Goal: Information Seeking & Learning: Find contact information

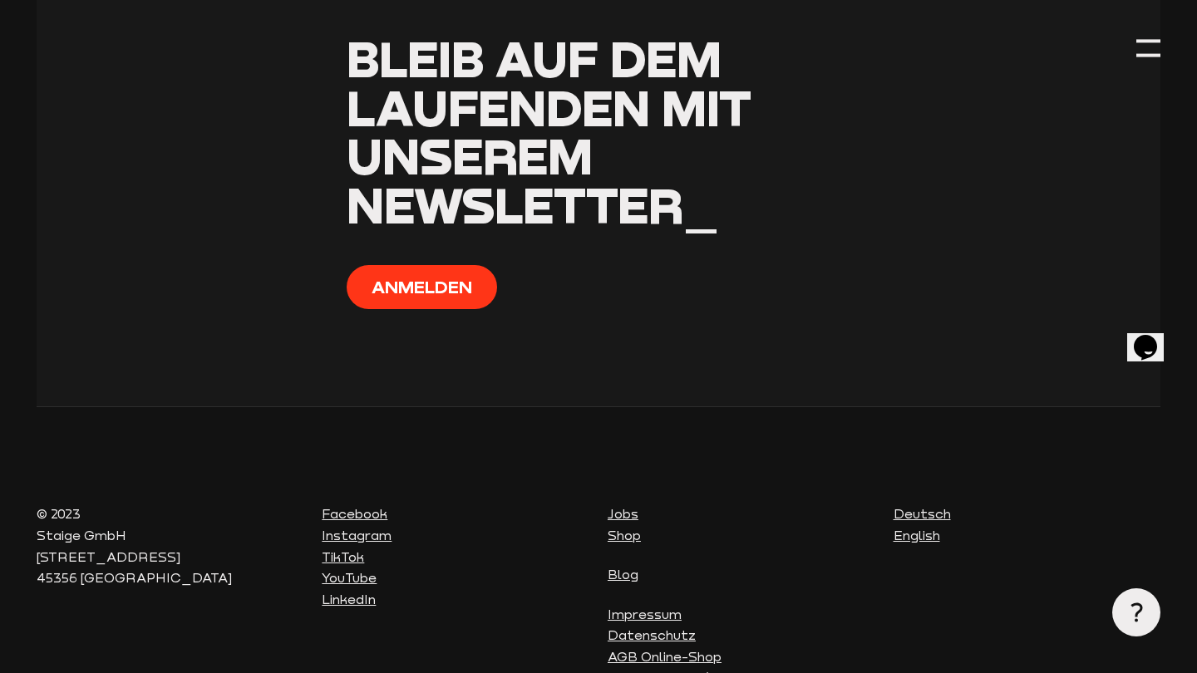
scroll to position [10787, 0]
click at [672, 605] on div "Impressum Datenschutz AGB Online-Shop AGB Kameras/Vereine" at bounding box center [741, 647] width 268 height 85
click at [663, 671] on link "AGB Kameras/Vereine" at bounding box center [682, 678] width 150 height 15
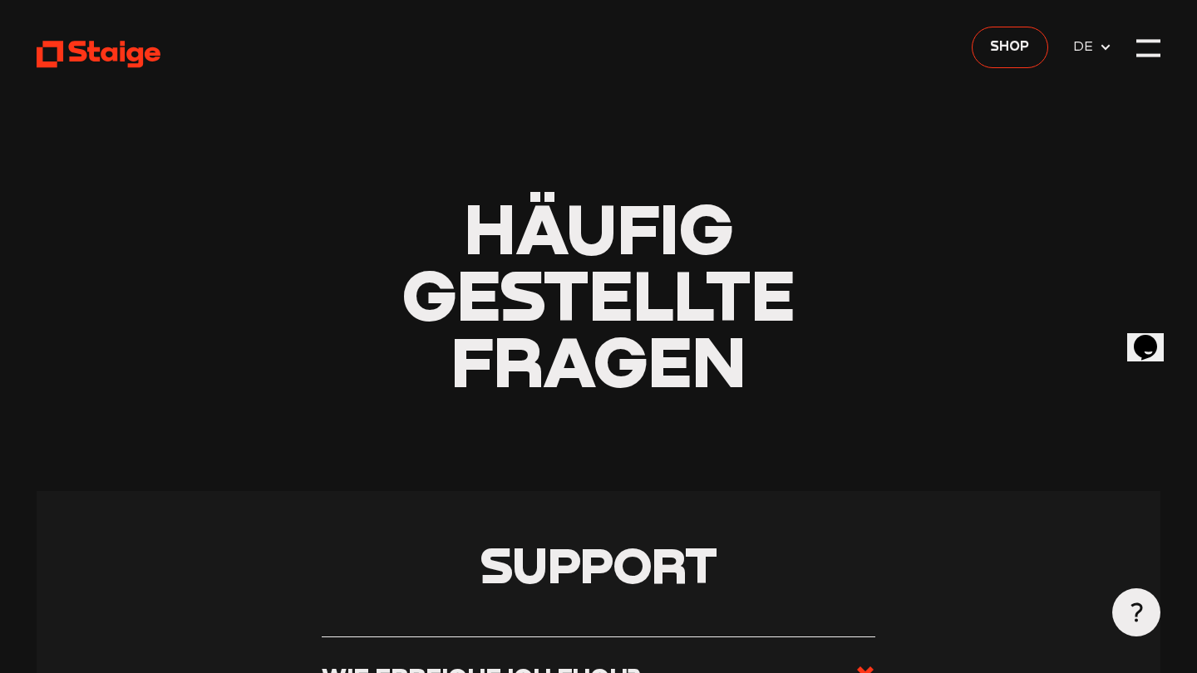
scroll to position [0, 0]
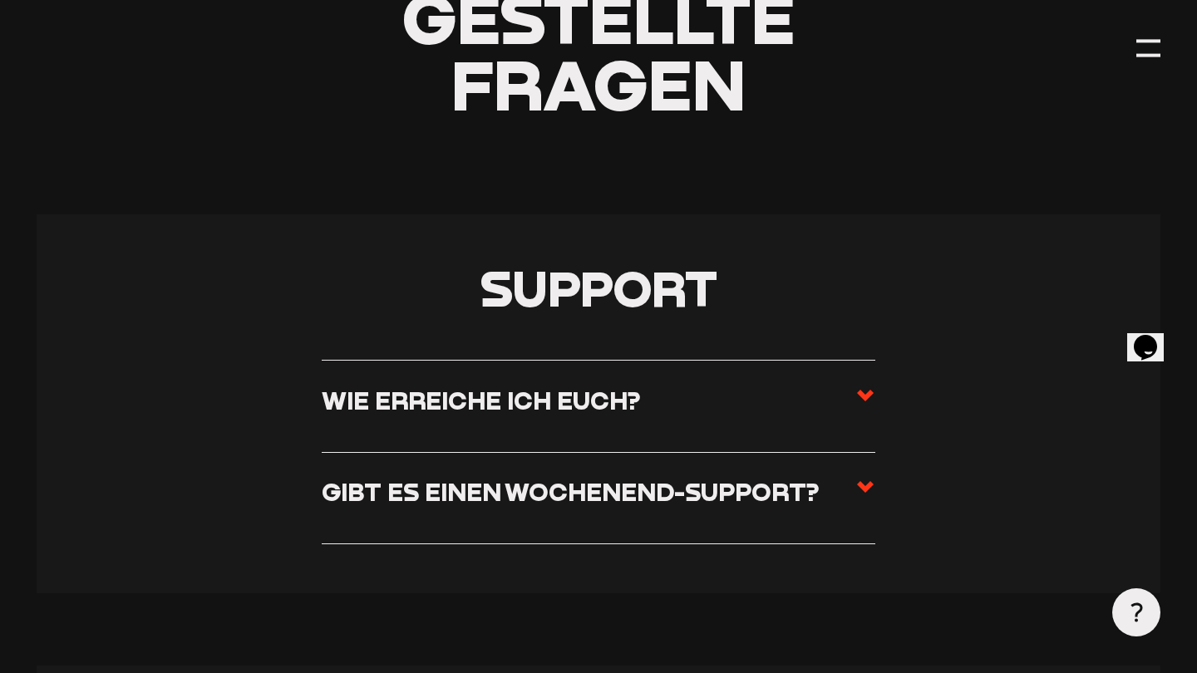
scroll to position [329, 0]
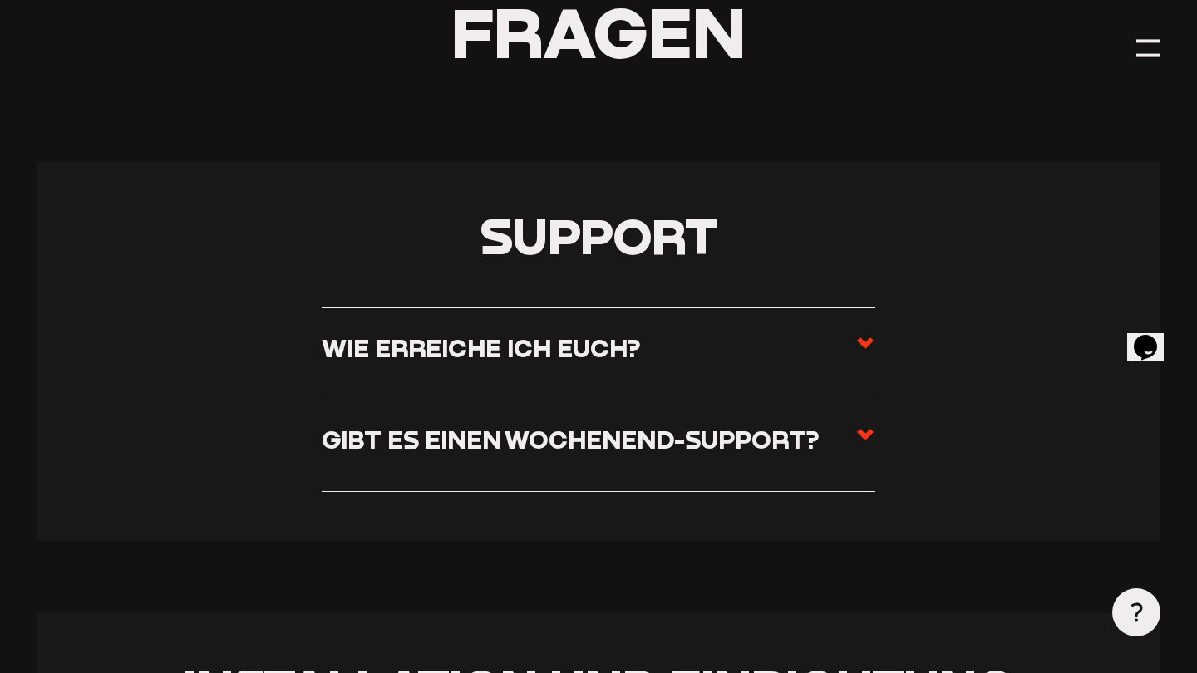
click at [872, 354] on span at bounding box center [865, 354] width 20 height 42
click at [0, 0] on input "Wie erreiche ich euch?" at bounding box center [0, 0] width 0 height 0
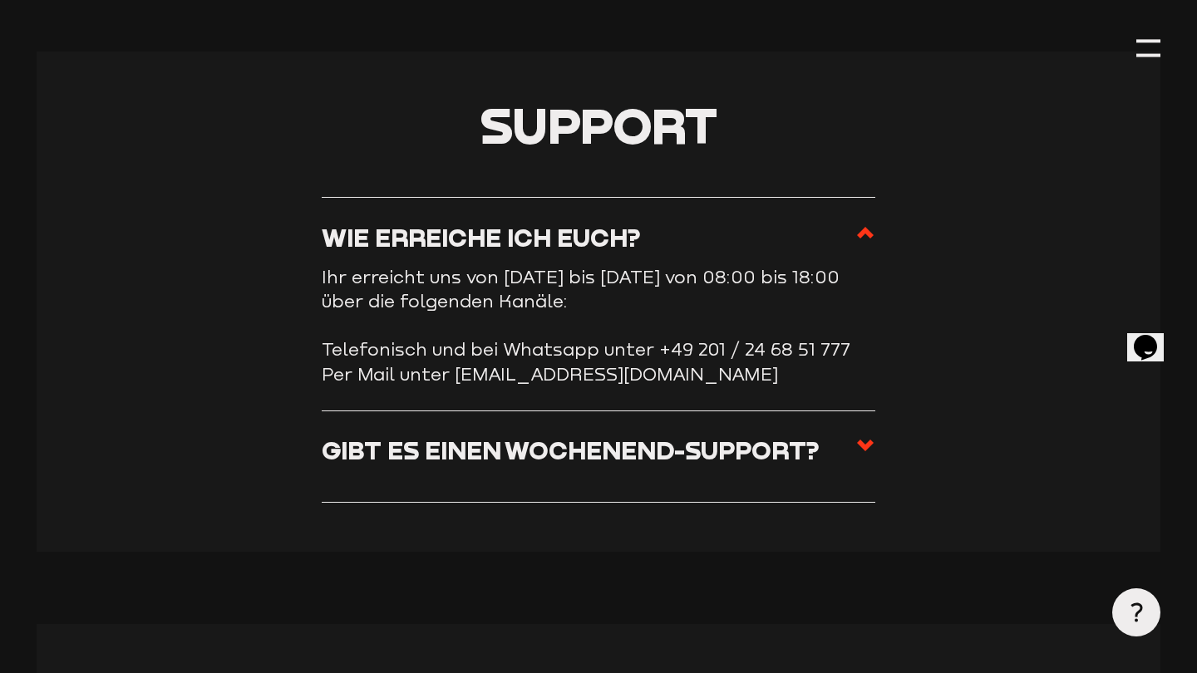
scroll to position [445, 0]
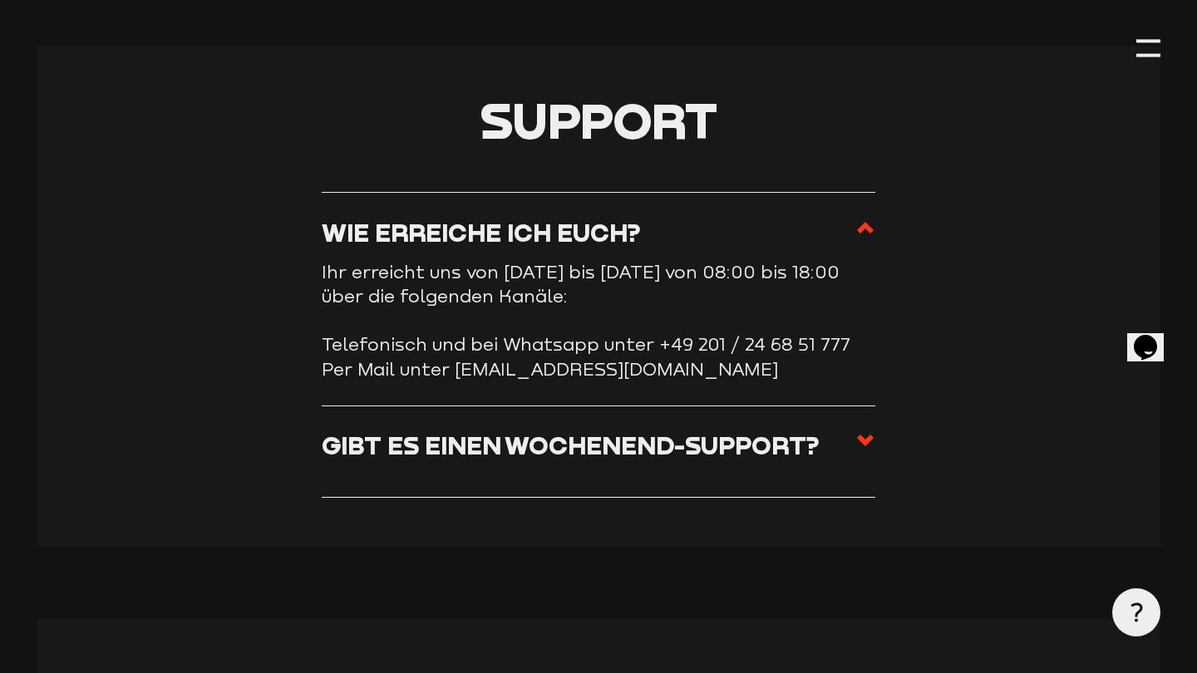
click at [862, 432] on icon at bounding box center [865, 440] width 20 height 20
click at [0, 0] on input "Gibt es einen Wochenend-Support?" at bounding box center [0, 0] width 0 height 0
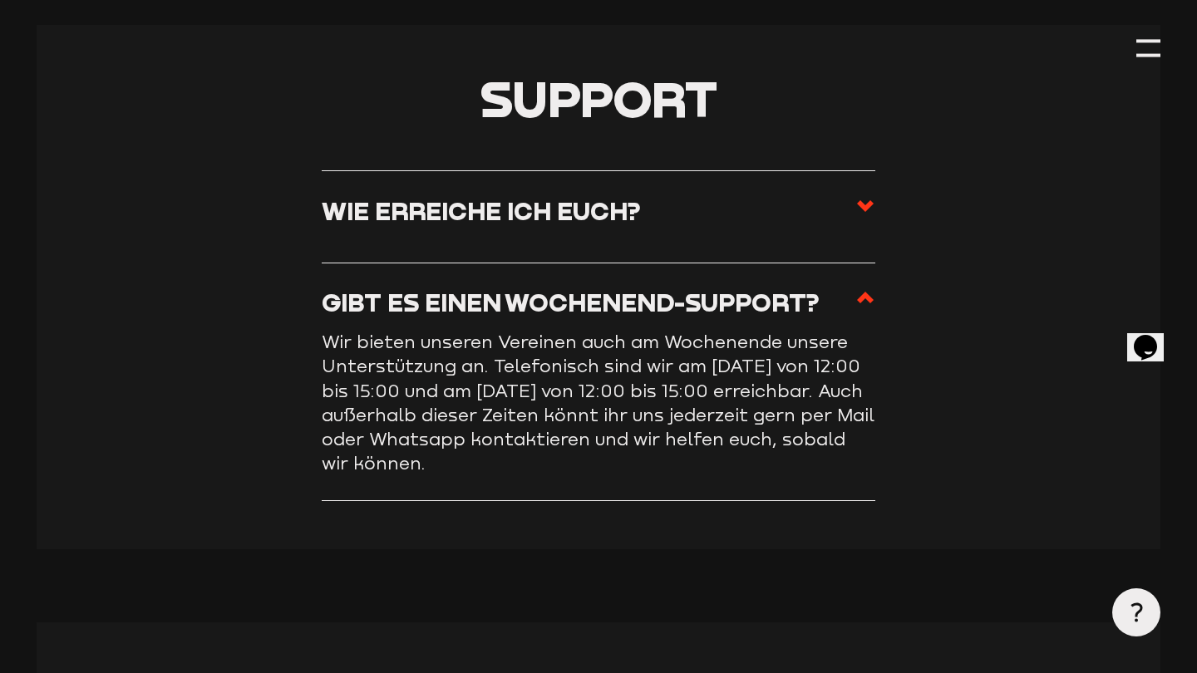
scroll to position [472, 0]
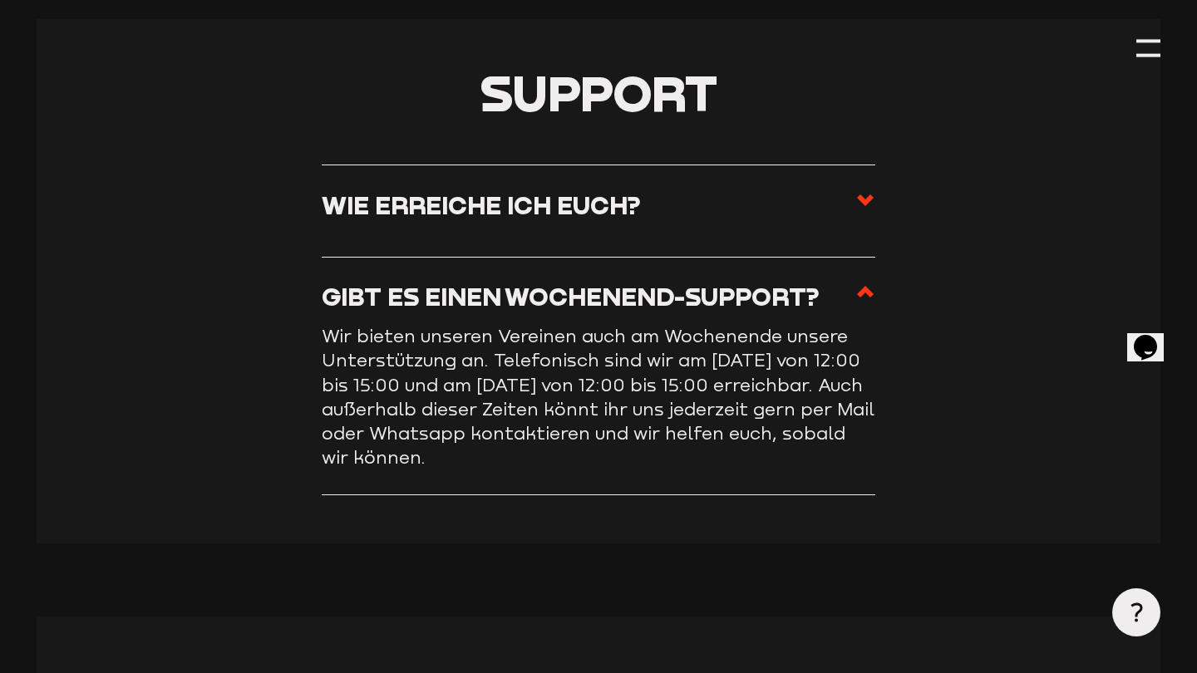
click at [833, 202] on label "Wie erreiche ich euch?" at bounding box center [598, 211] width 553 height 42
click at [0, 0] on input "Wie erreiche ich euch?" at bounding box center [0, 0] width 0 height 0
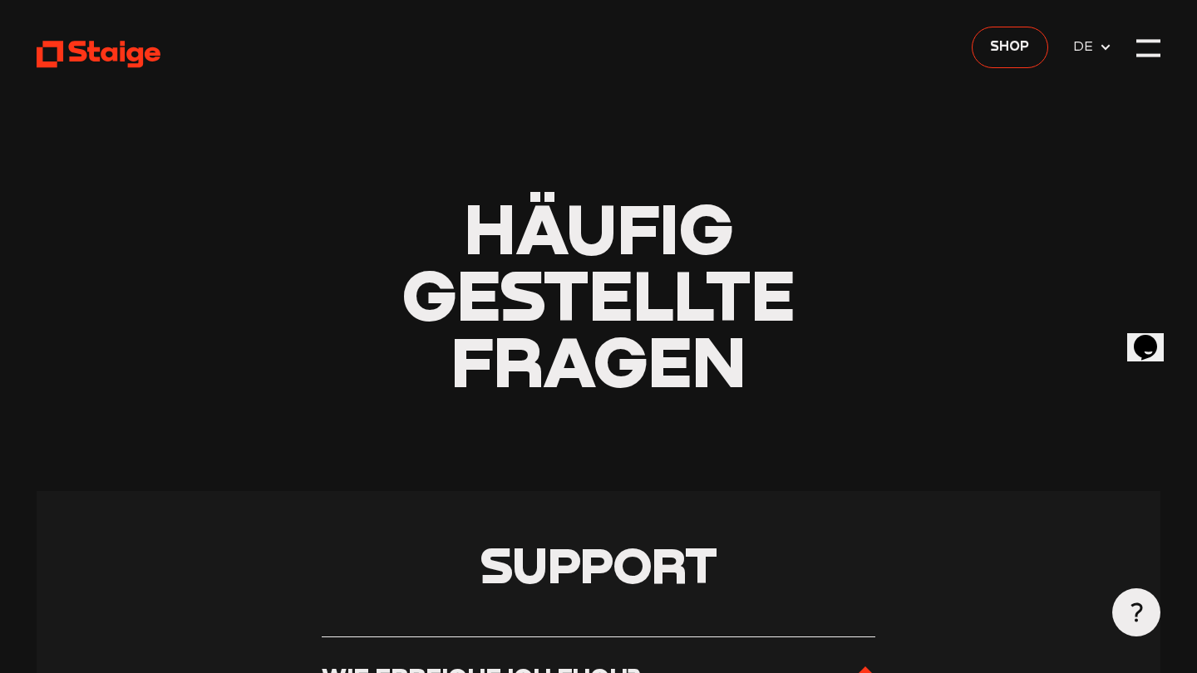
scroll to position [0, 0]
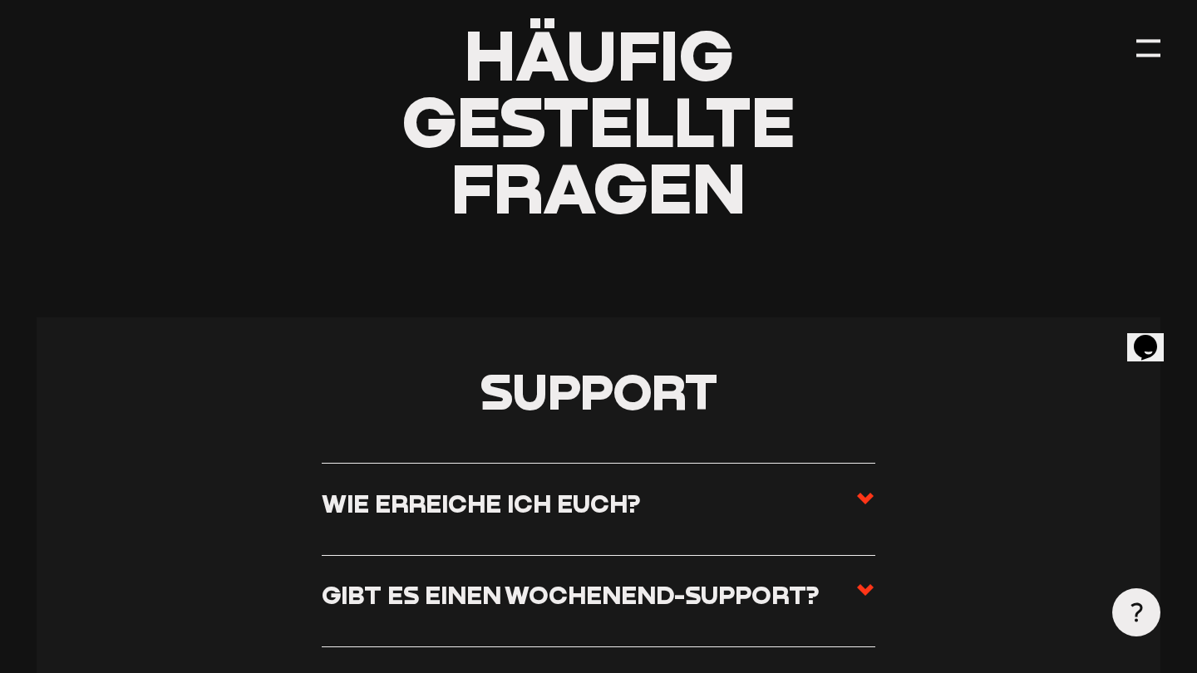
scroll to position [249, 0]
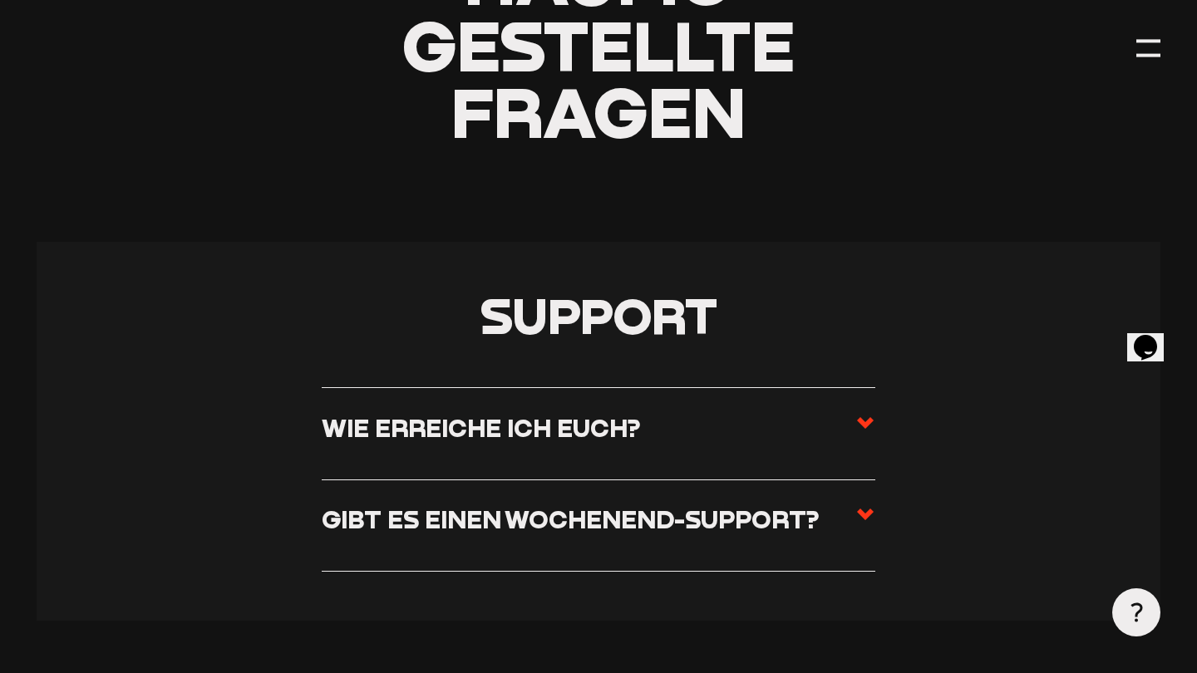
click at [818, 441] on label "Wie erreiche ich euch?" at bounding box center [598, 434] width 553 height 42
click at [0, 0] on input "Wie erreiche ich euch?" at bounding box center [0, 0] width 0 height 0
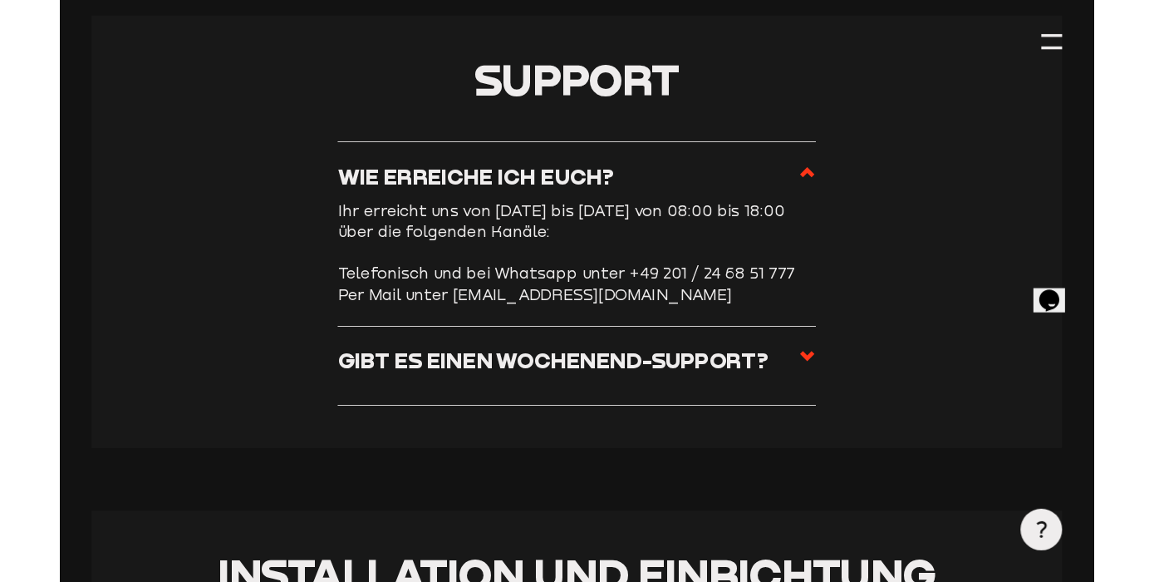
scroll to position [474, 0]
